Goal: Find specific page/section: Find specific page/section

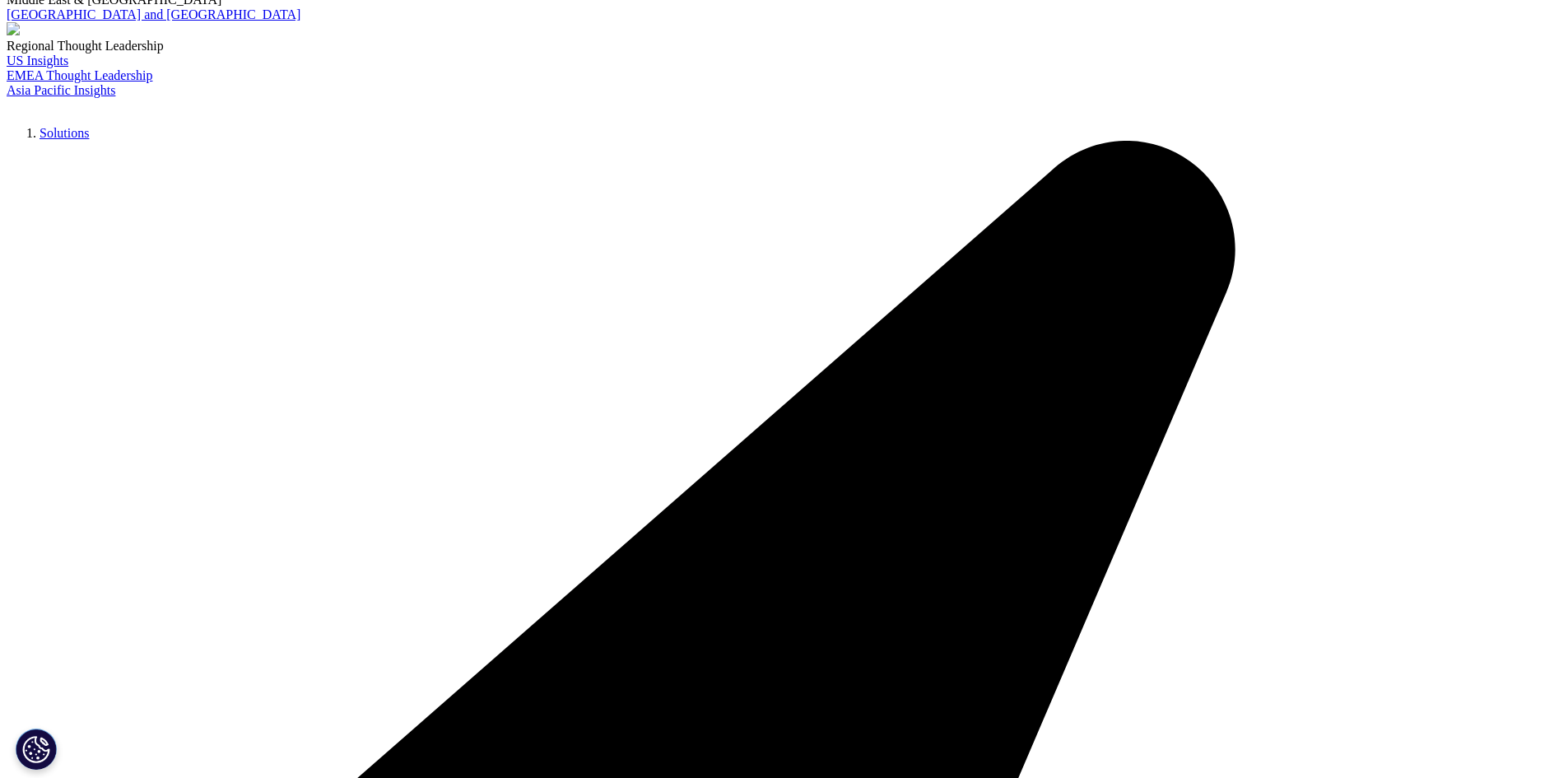
scroll to position [577, 0]
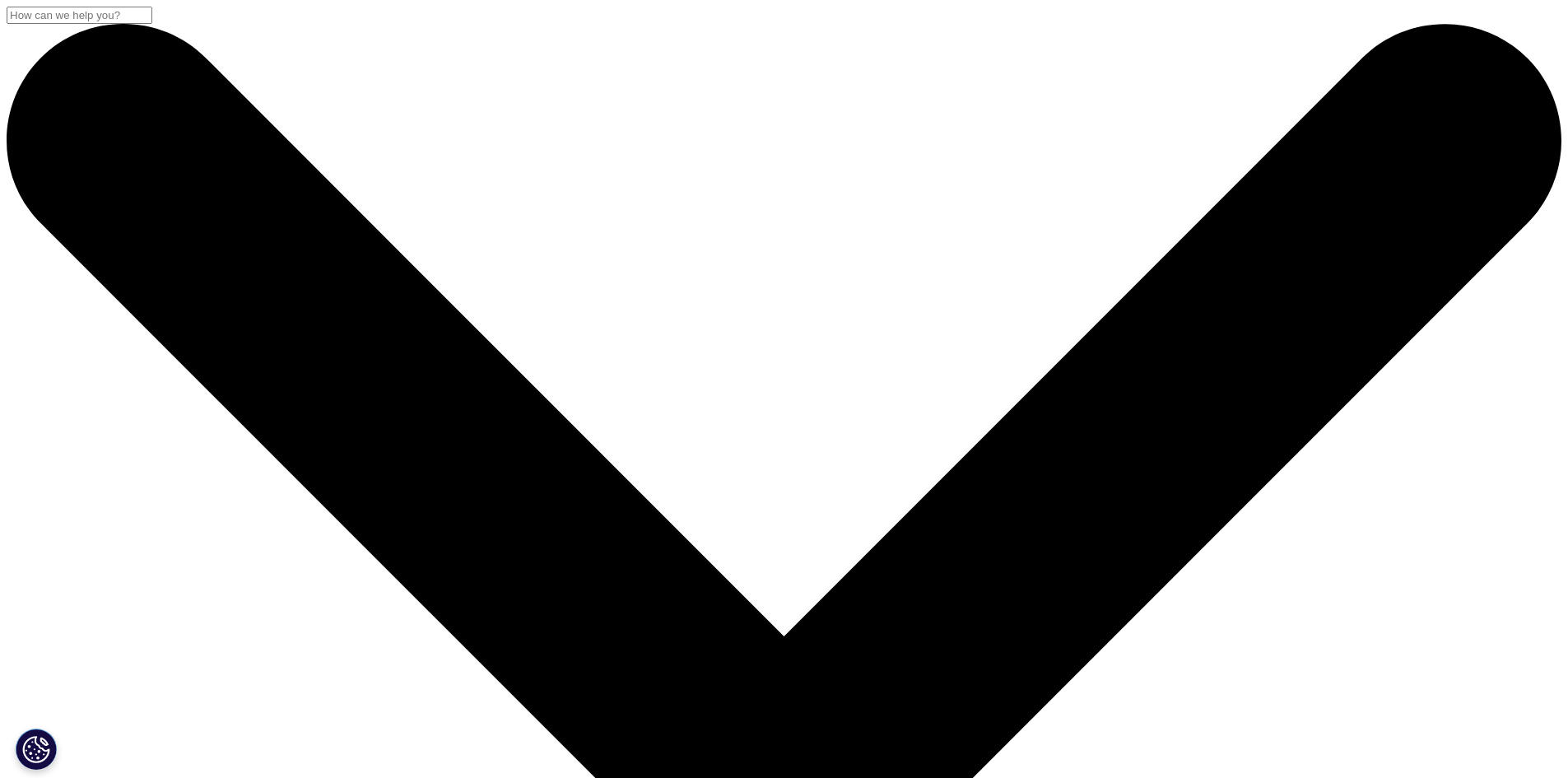
drag, startPoint x: 309, startPoint y: 268, endPoint x: 372, endPoint y: 317, distance: 79.8
copy p "Combiniamo dati, capacità analitiche, tecnologie e competenze per sviluppare il…"
